Goal: Book appointment/travel/reservation

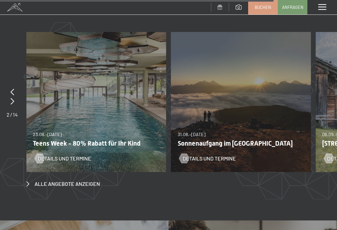
scroll to position [2259, 0]
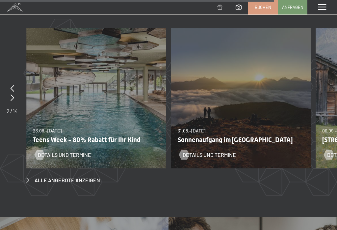
click at [215, 161] on div "Alle Angebote anzeigen" at bounding box center [168, 105] width 285 height 155
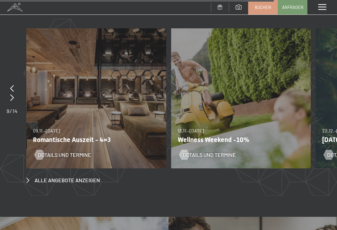
click at [76, 151] on span "Details und Termine" at bounding box center [64, 154] width 53 height 7
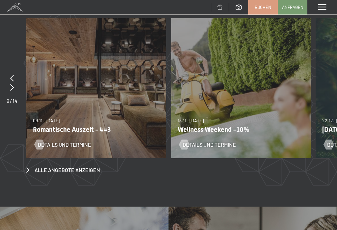
scroll to position [0, 0]
